Goal: Find specific page/section: Find specific page/section

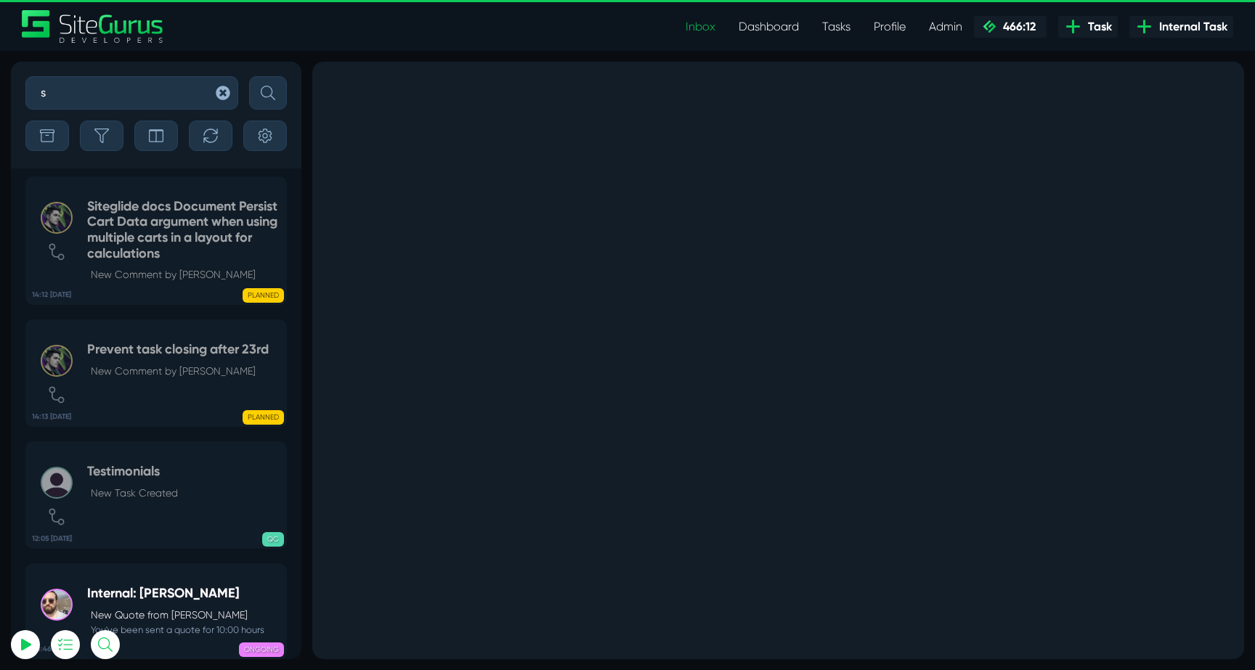
select select "0"
type input "se"
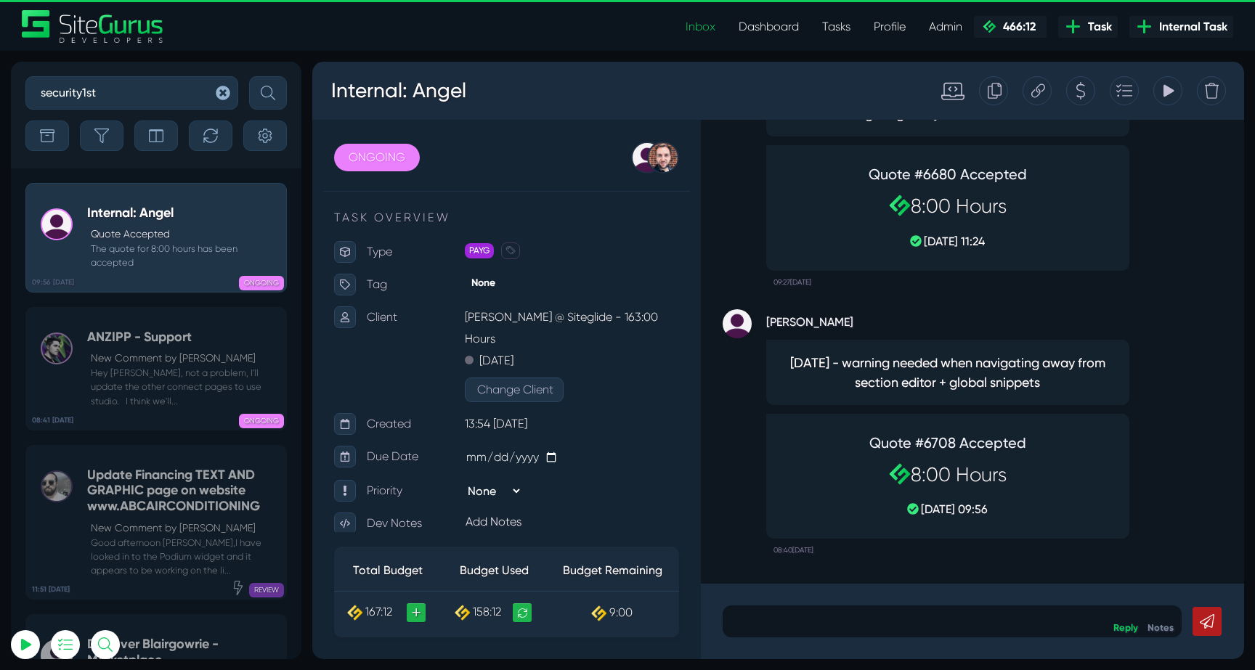
type input "security1st"
click at [249, 76] on button "submit" at bounding box center [268, 92] width 38 height 33
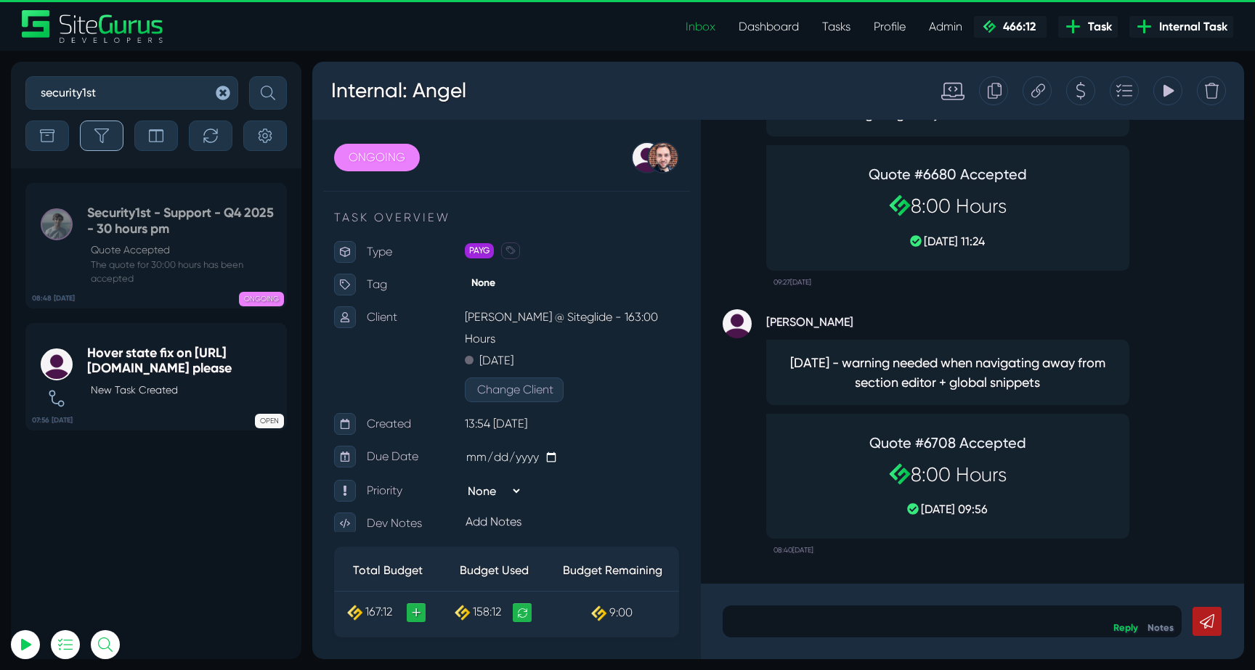
click at [107, 136] on icon "button" at bounding box center [101, 136] width 15 height 15
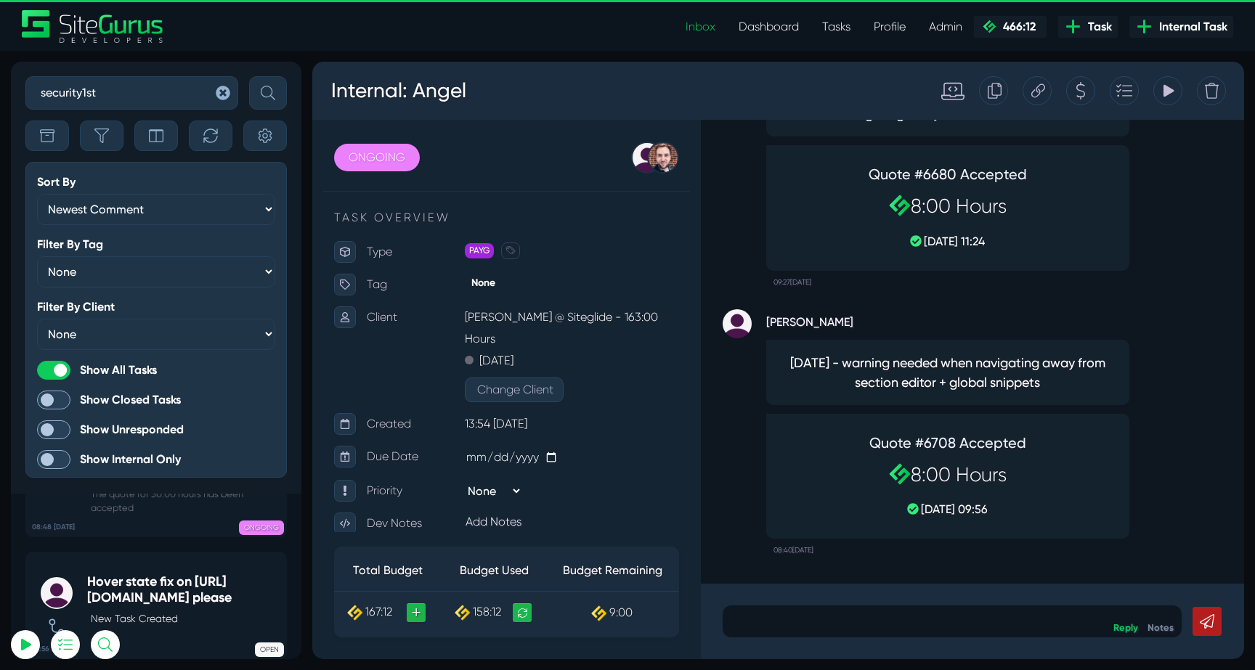
click at [49, 403] on span at bounding box center [53, 400] width 33 height 19
click at [0, 0] on input "Show Closed Tasks" at bounding box center [0, 0] width 0 height 0
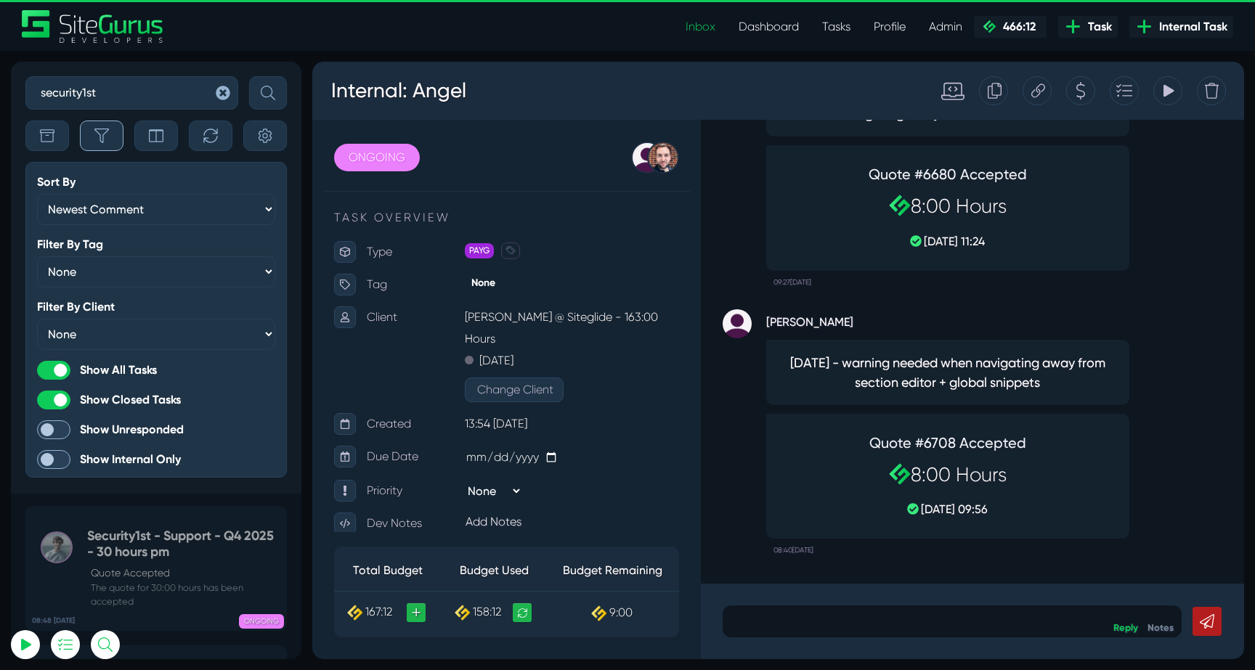
click at [90, 136] on button "button" at bounding box center [102, 136] width 44 height 30
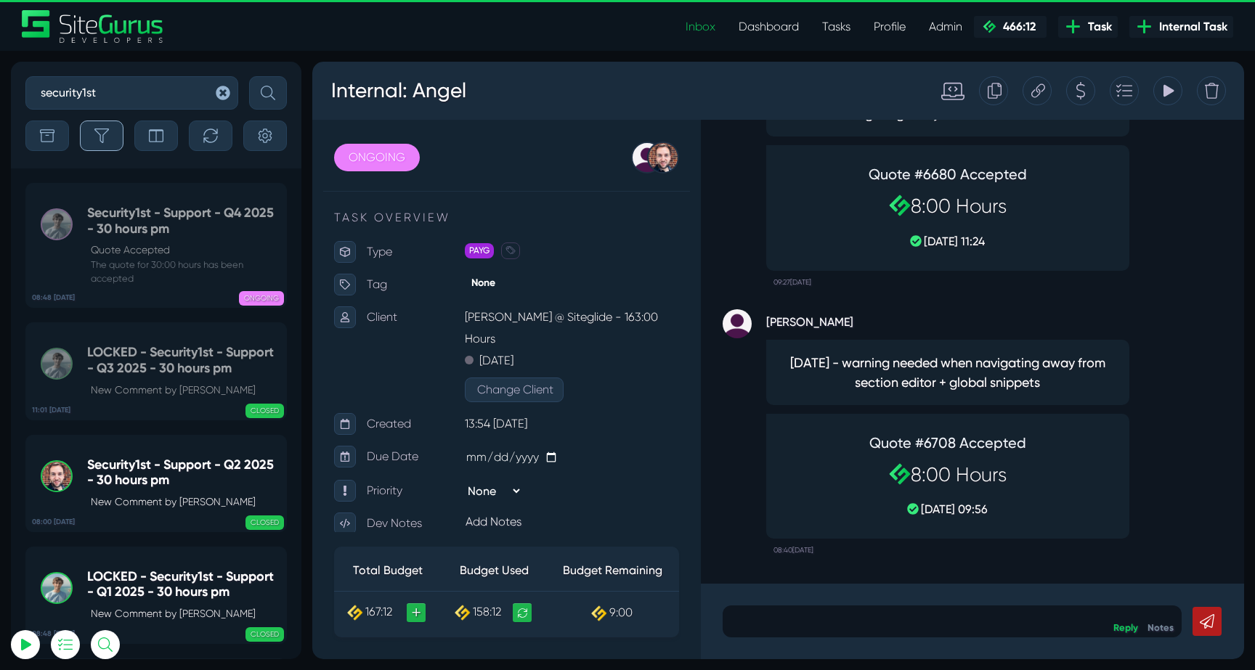
scroll to position [-1080, 0]
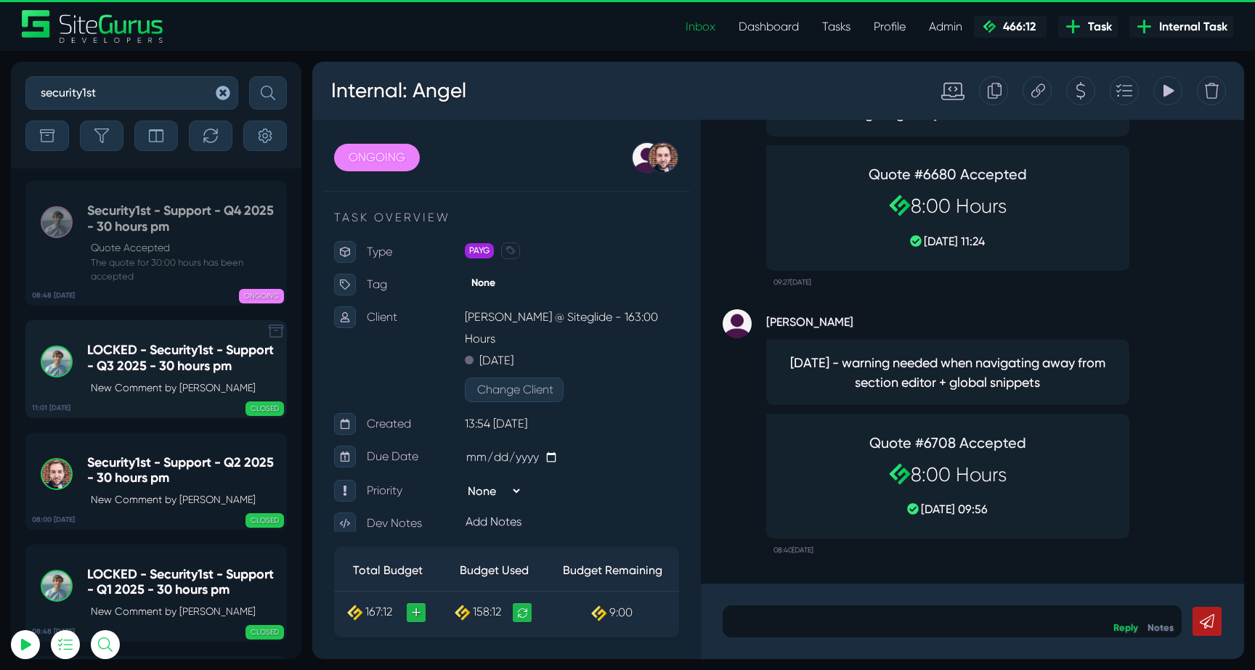
click at [162, 370] on h5 "LOCKED - Security1st - Support - Q3 2025 - 30 hours pm" at bounding box center [183, 358] width 192 height 31
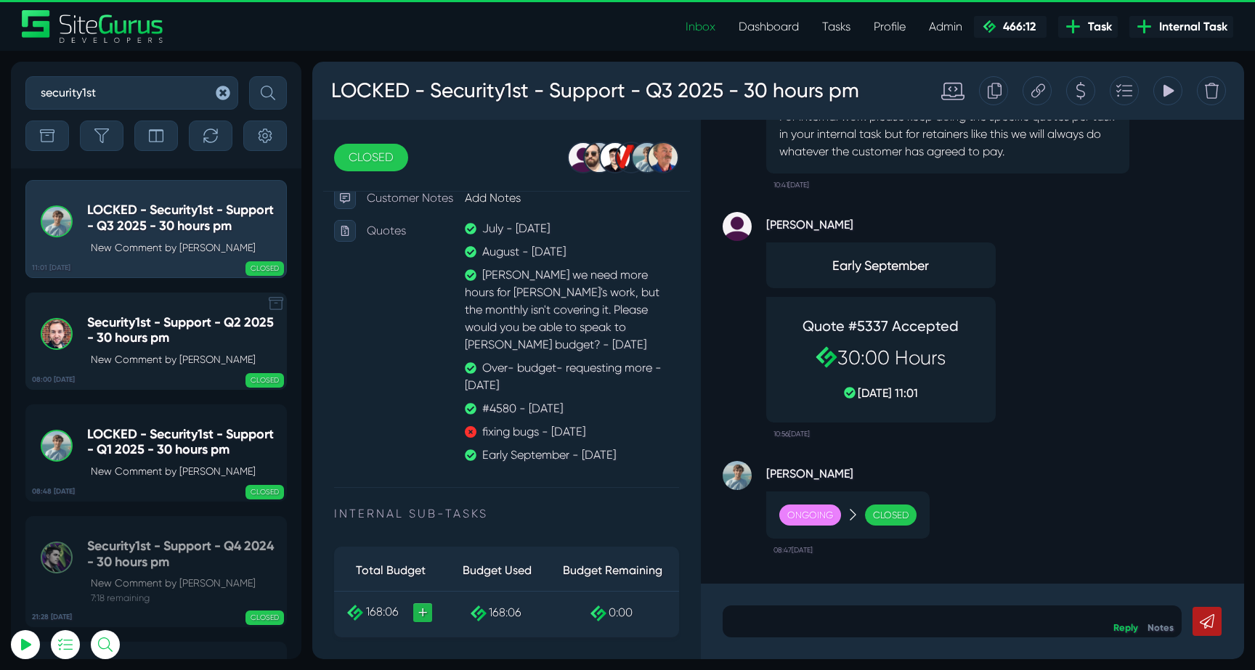
click at [158, 335] on h5 "Security1st - Support - Q2 2025 - 30 hours pm" at bounding box center [183, 330] width 192 height 31
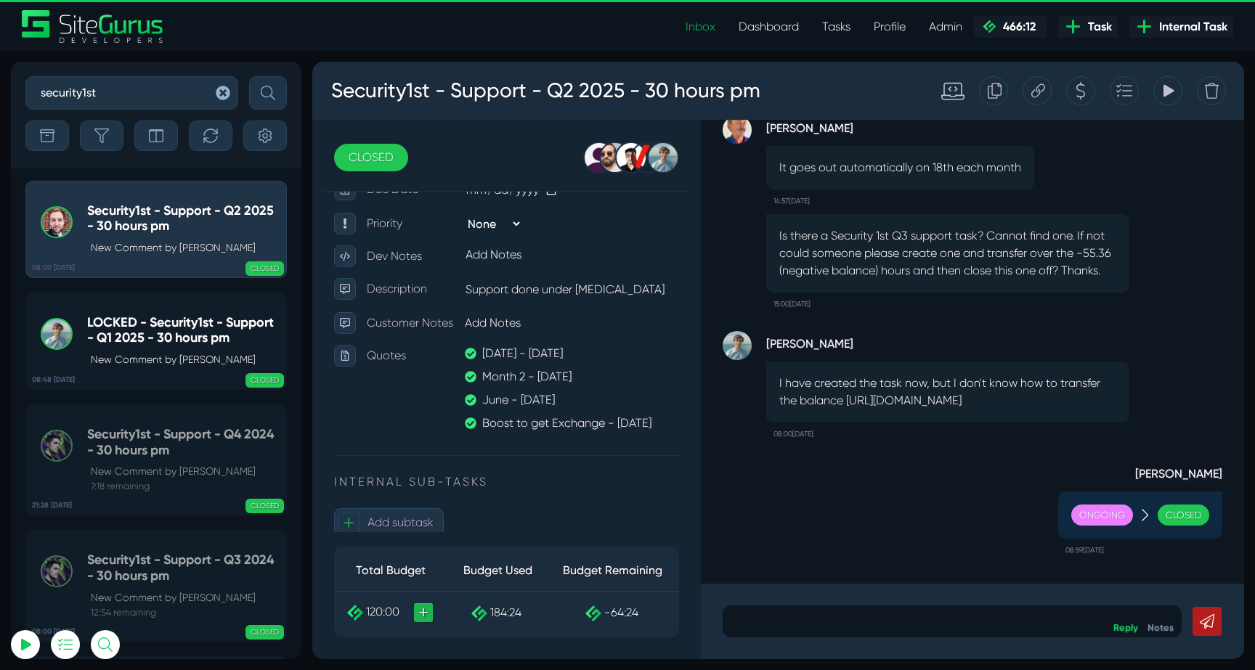
scroll to position [266, 0]
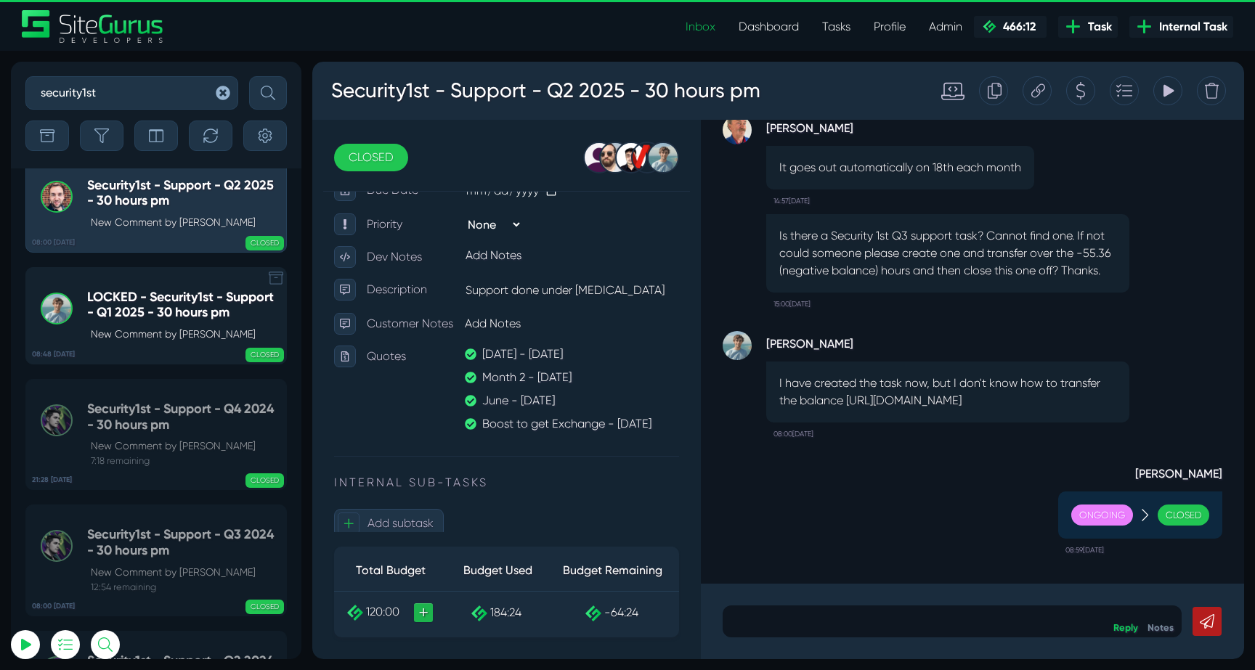
click at [147, 321] on h5 "LOCKED - Security1st - Support - Q1 2025 - 30 hours pm" at bounding box center [183, 305] width 192 height 31
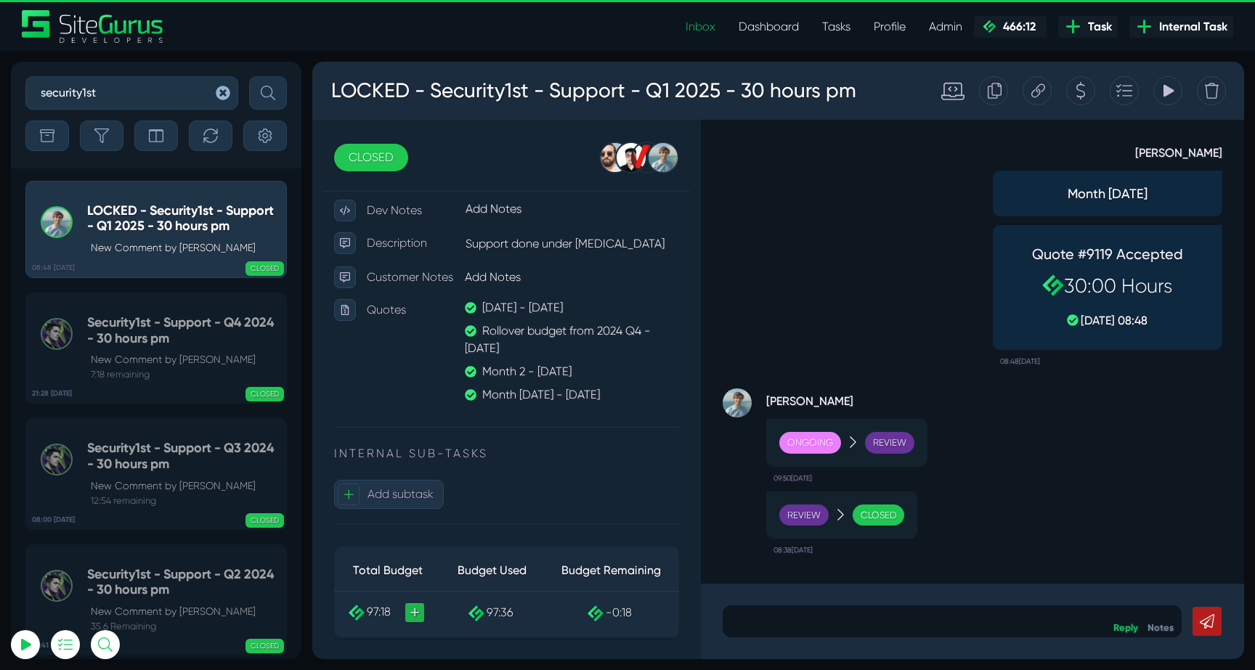
scroll to position [312, 0]
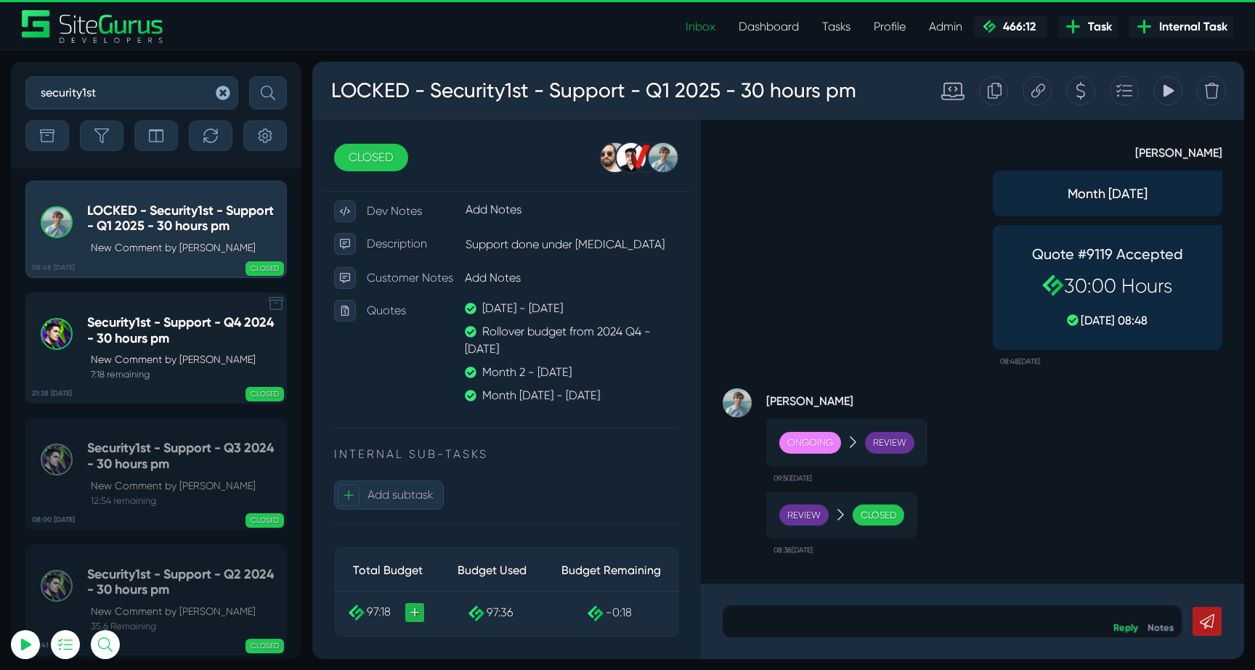
click at [154, 335] on h5 "Security1st - Support - Q4 2024 - 30 hours pm" at bounding box center [183, 330] width 192 height 31
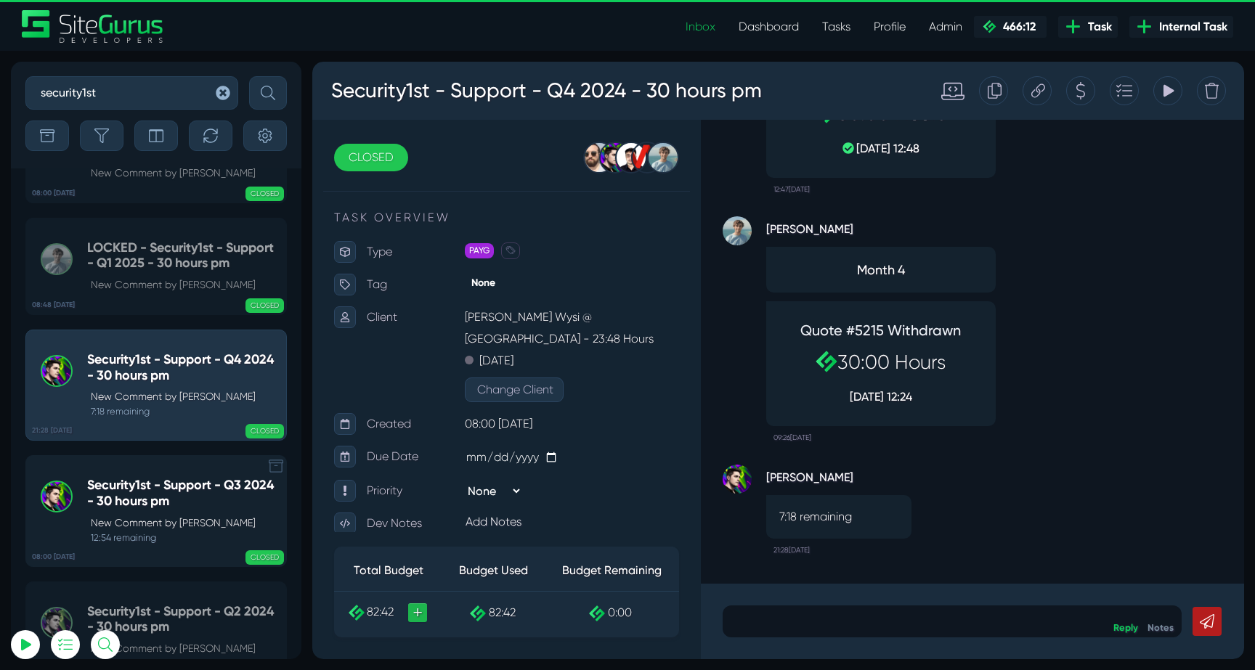
click at [156, 518] on p "New Comment by [PERSON_NAME]" at bounding box center [185, 523] width 188 height 15
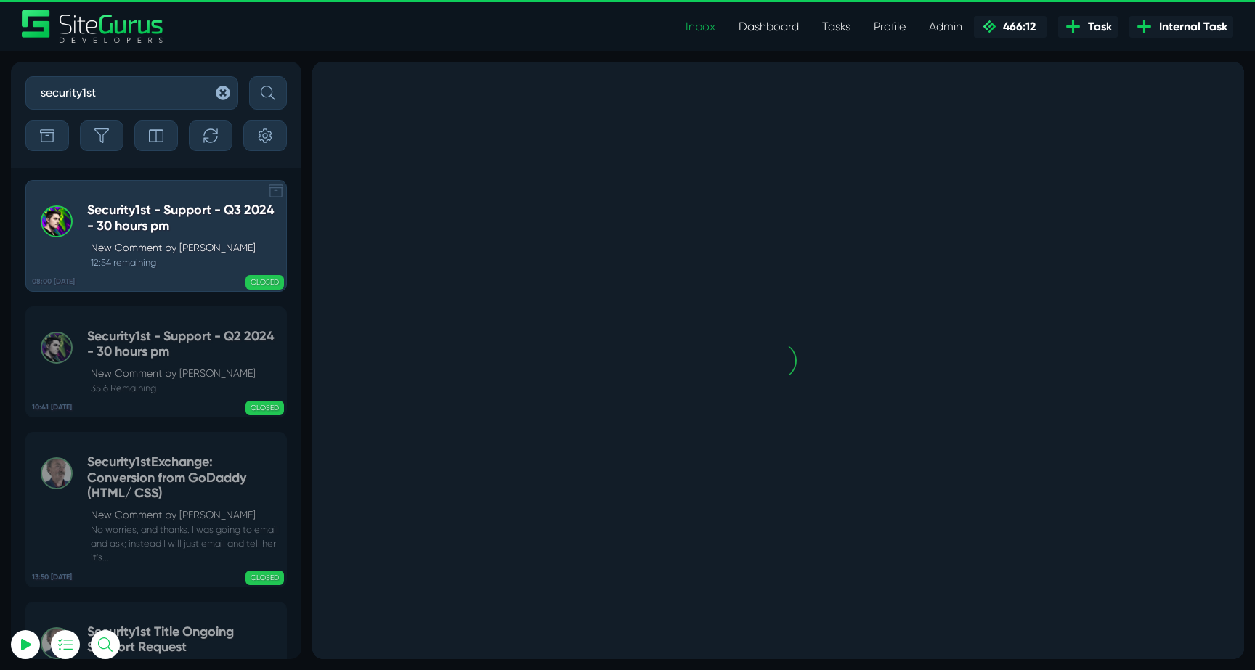
scroll to position [-1080, 0]
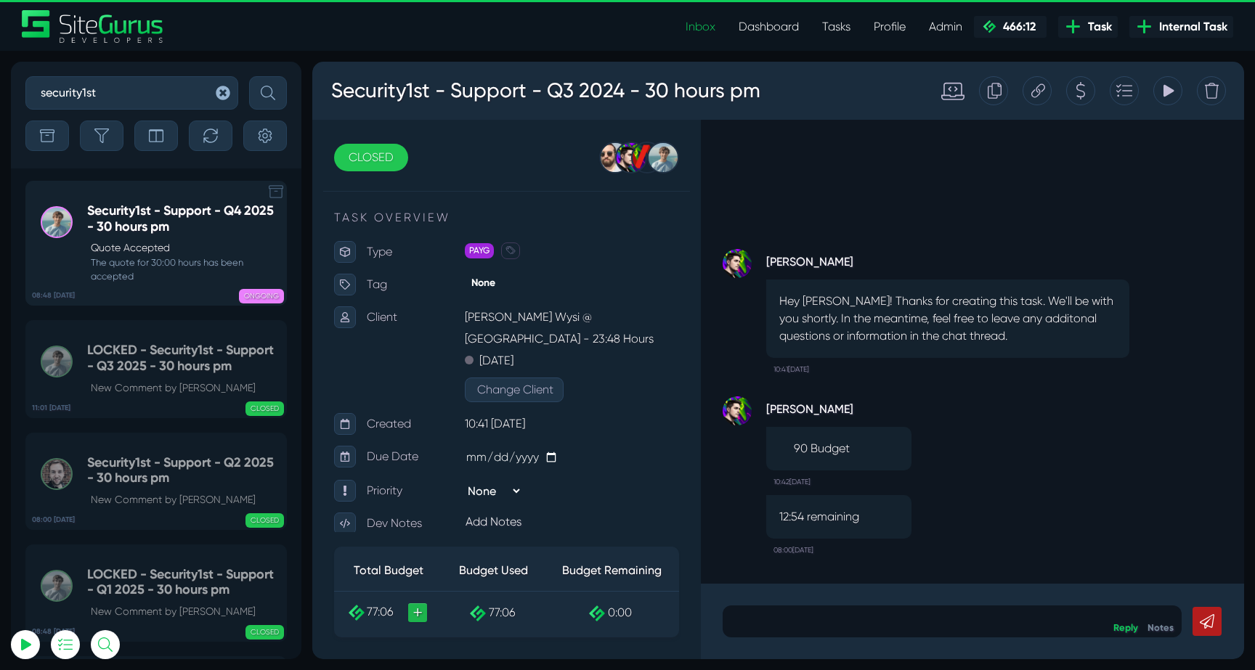
click at [174, 283] on small "The quote for 30:00 hours has been accepted" at bounding box center [183, 270] width 192 height 28
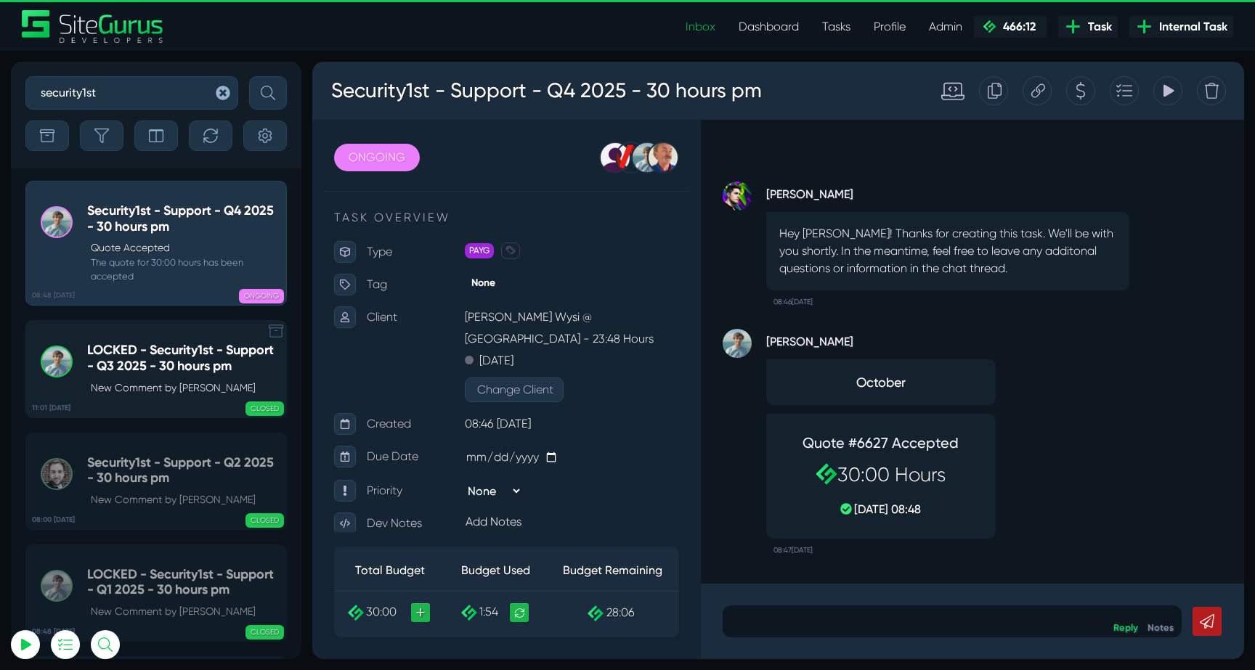
click at [139, 365] on h5 "LOCKED - Security1st - Support - Q3 2025 - 30 hours pm" at bounding box center [183, 358] width 192 height 31
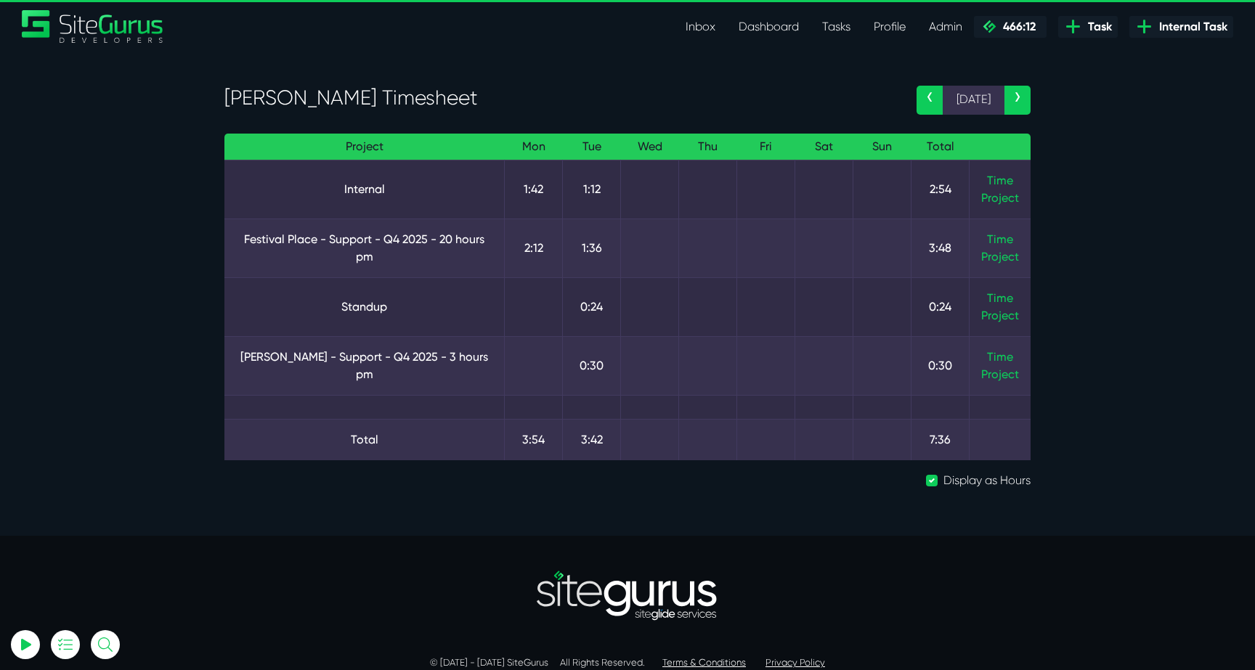
select select "0"
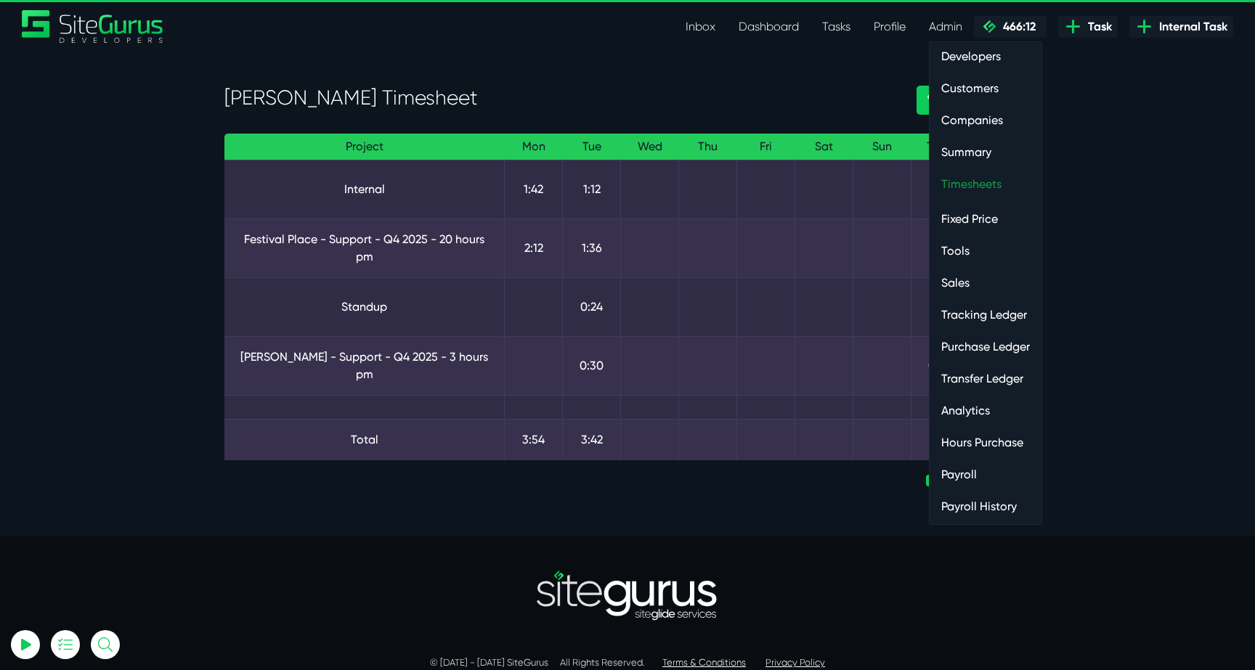
click at [969, 182] on link "Timesheets" at bounding box center [985, 184] width 112 height 29
